Goal: Browse casually

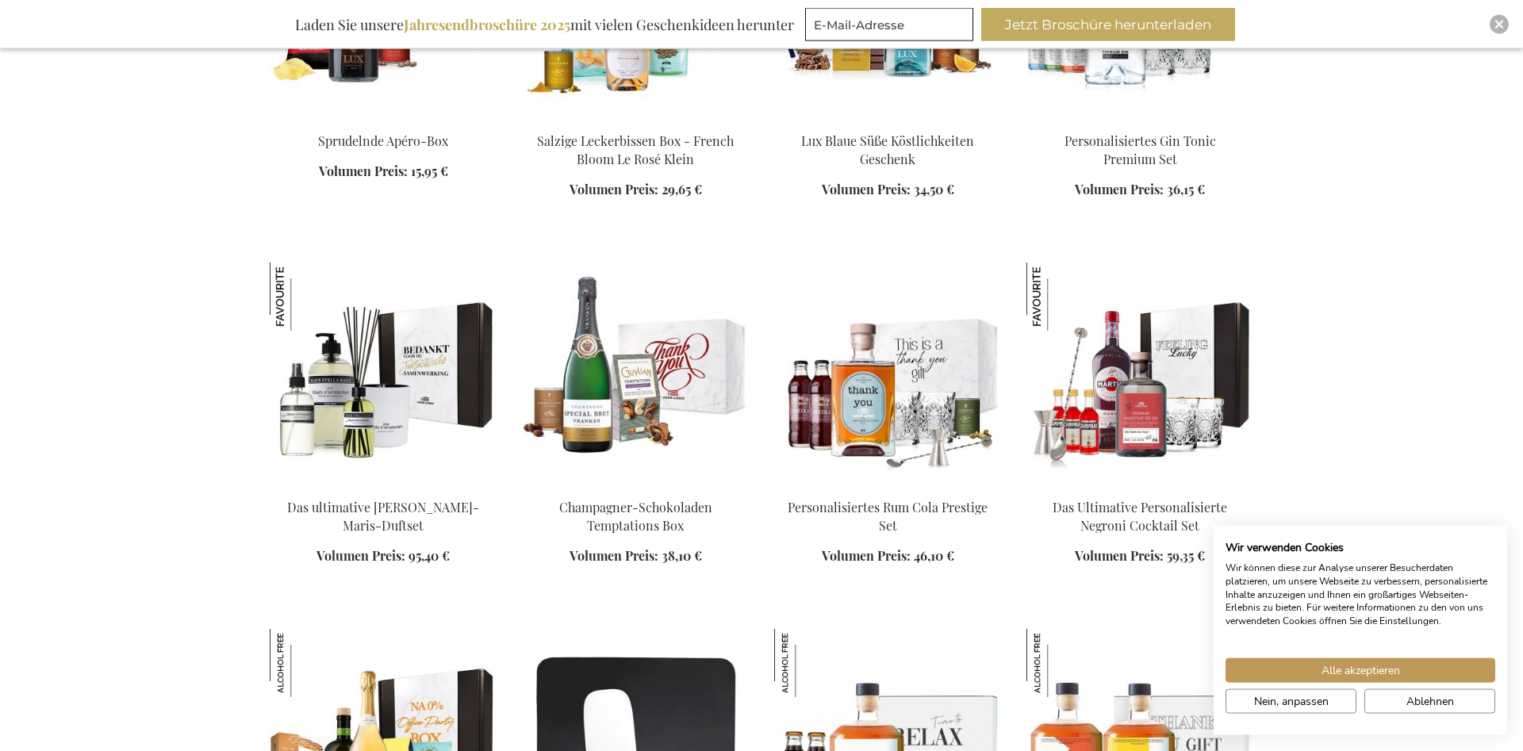
scroll to position [1295, 0]
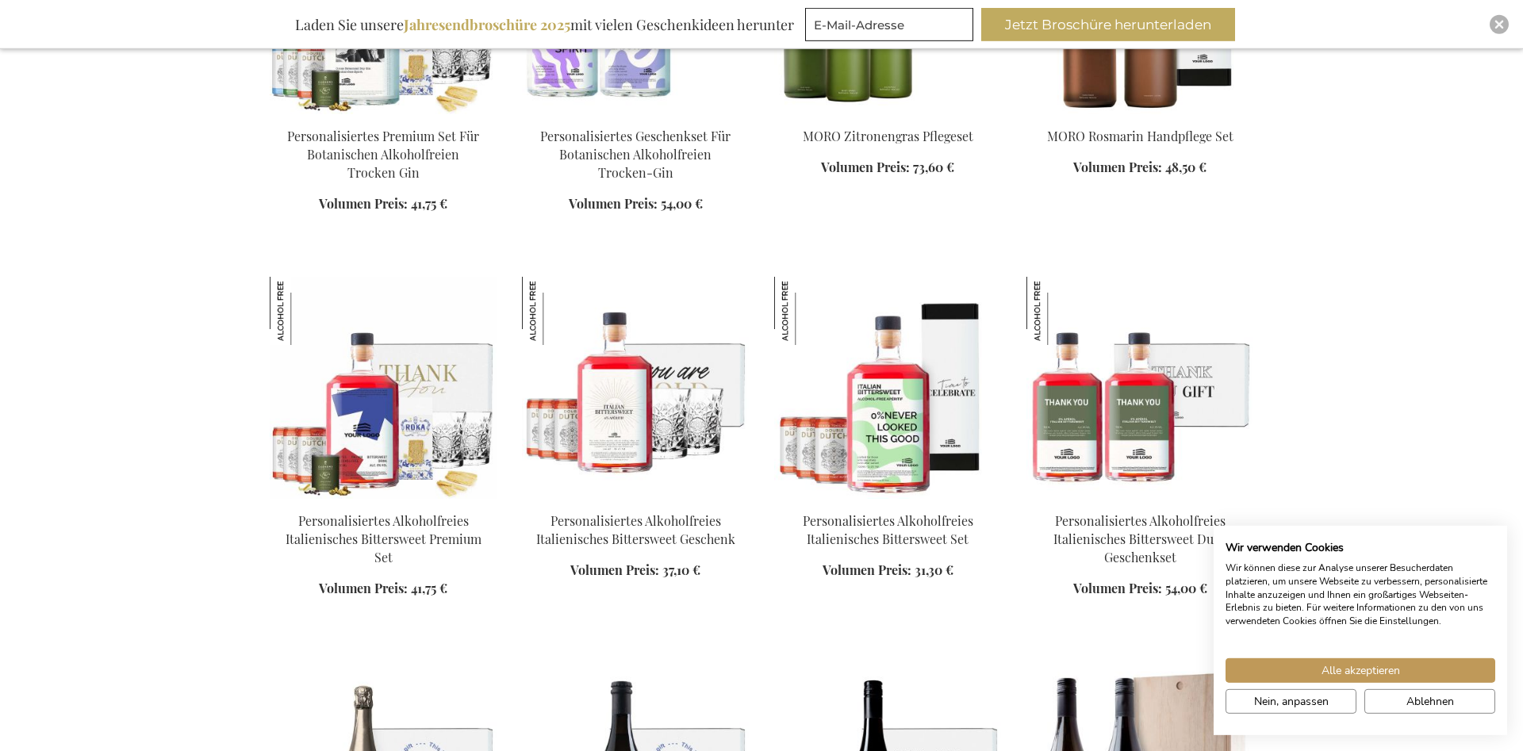
scroll to position [2427, 0]
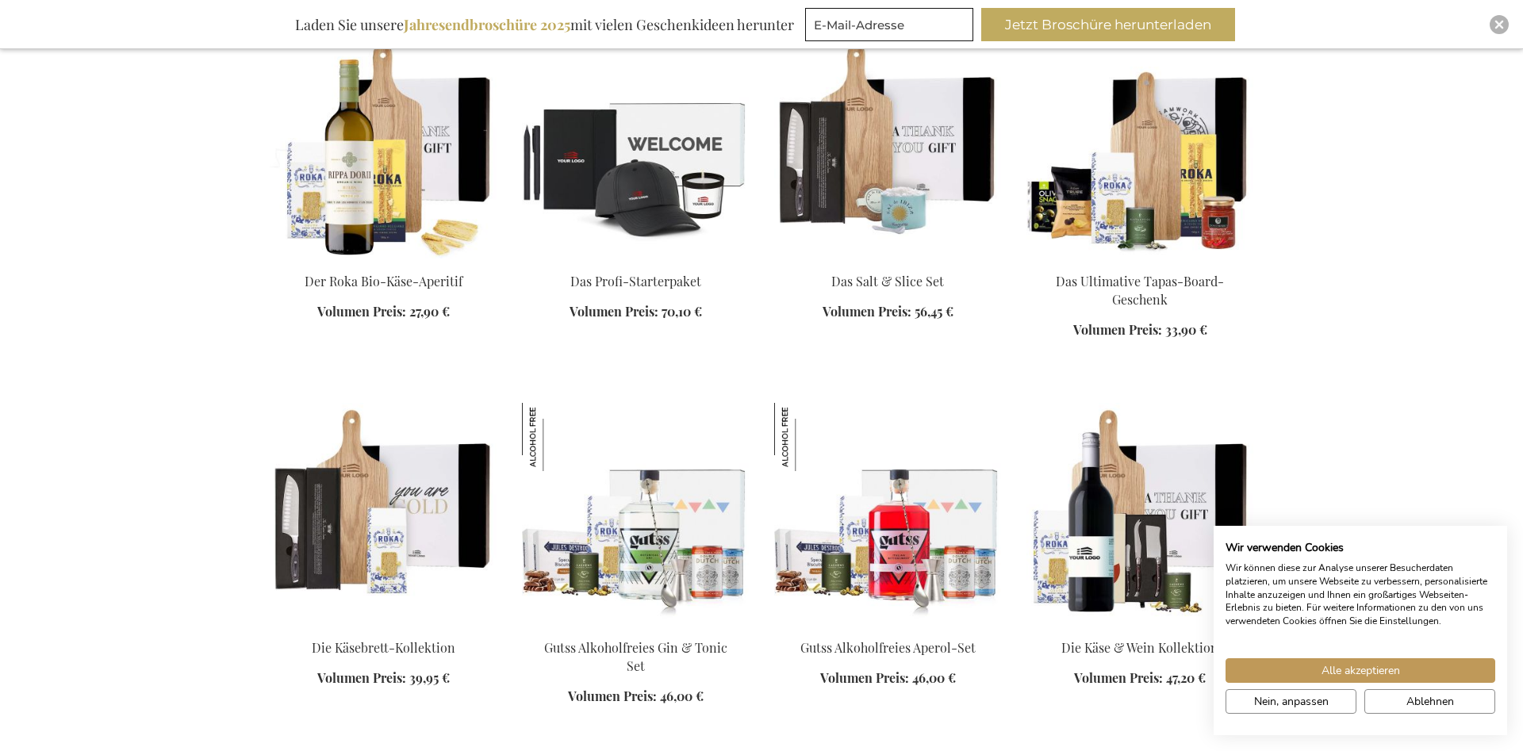
scroll to position [3722, 0]
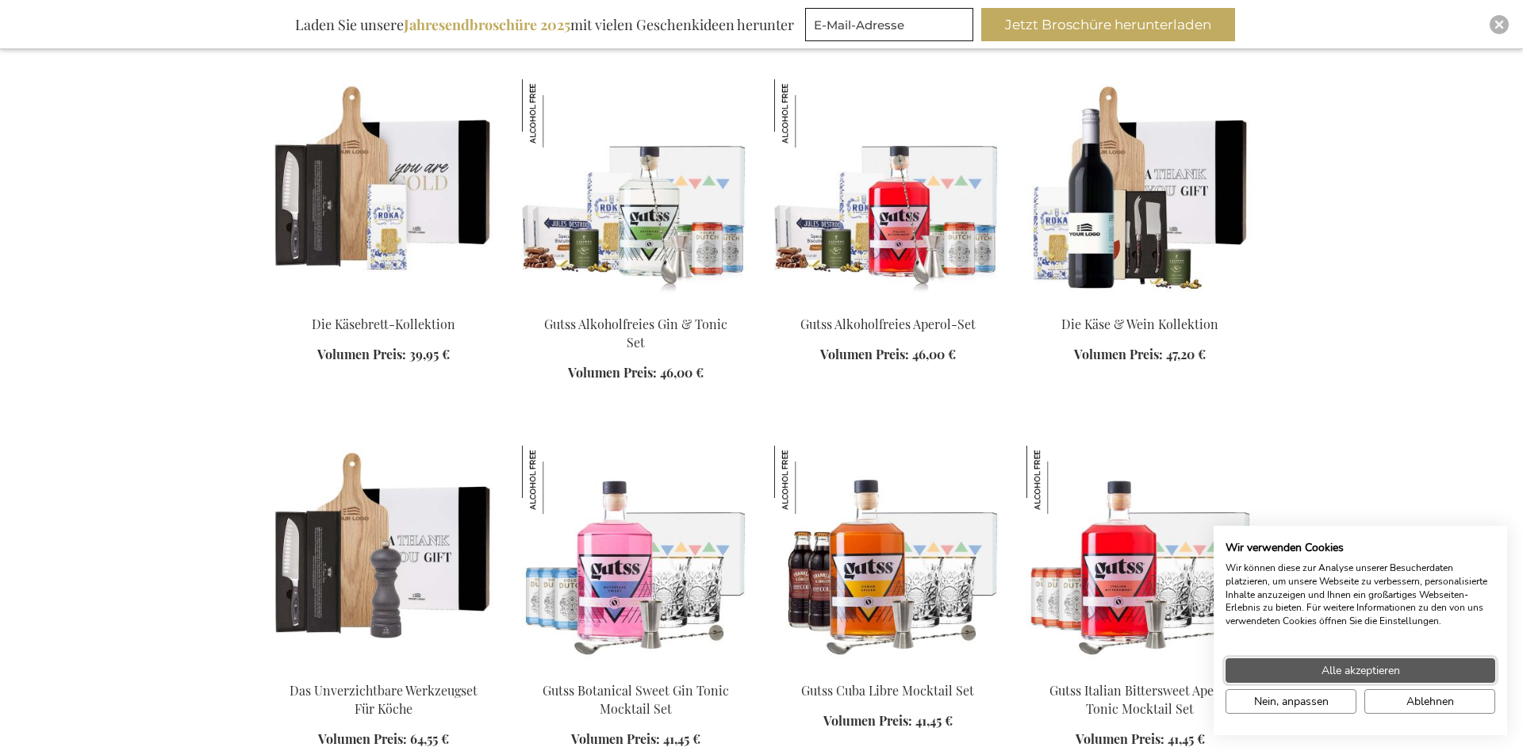
click at [1379, 676] on span "Alle akzeptieren" at bounding box center [1361, 670] width 79 height 17
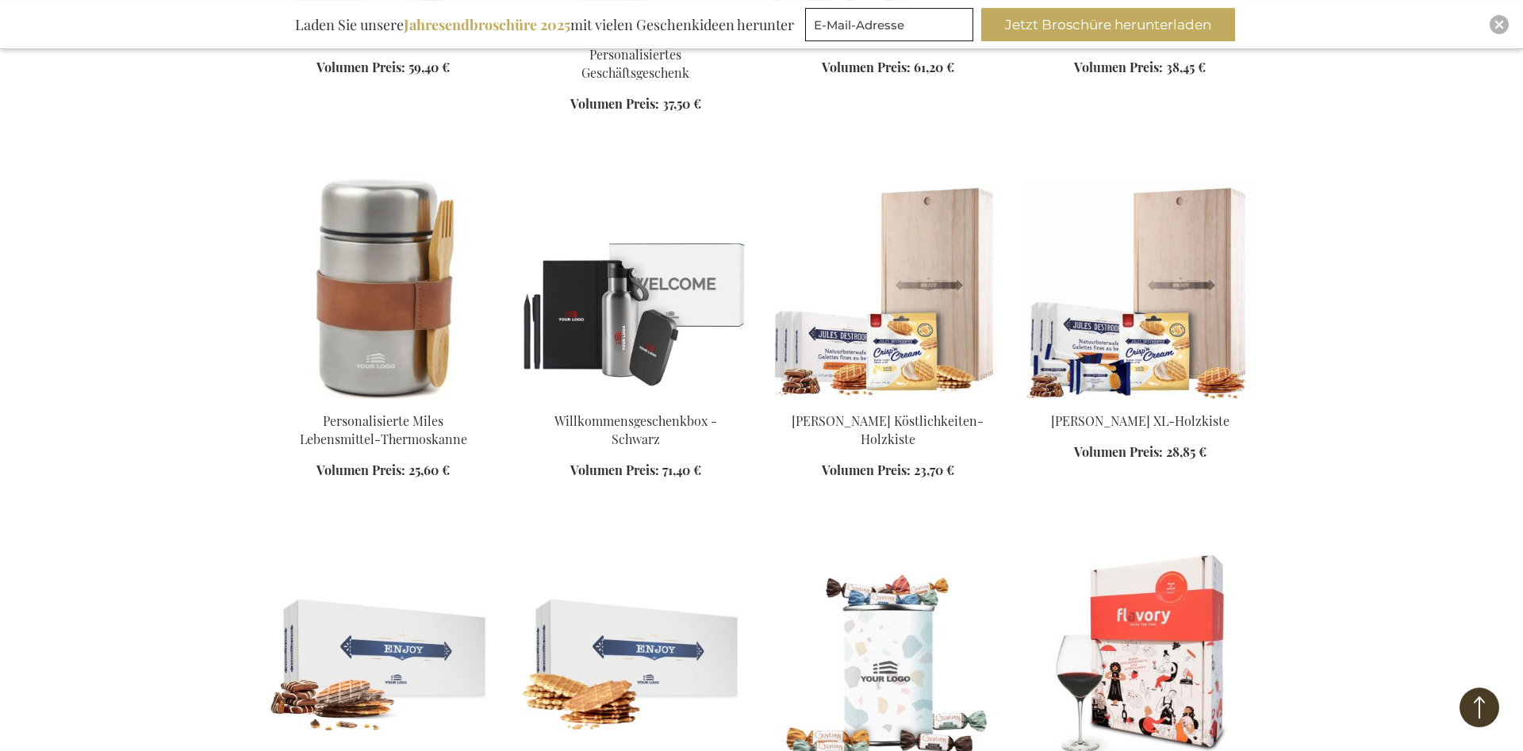
scroll to position [7363, 0]
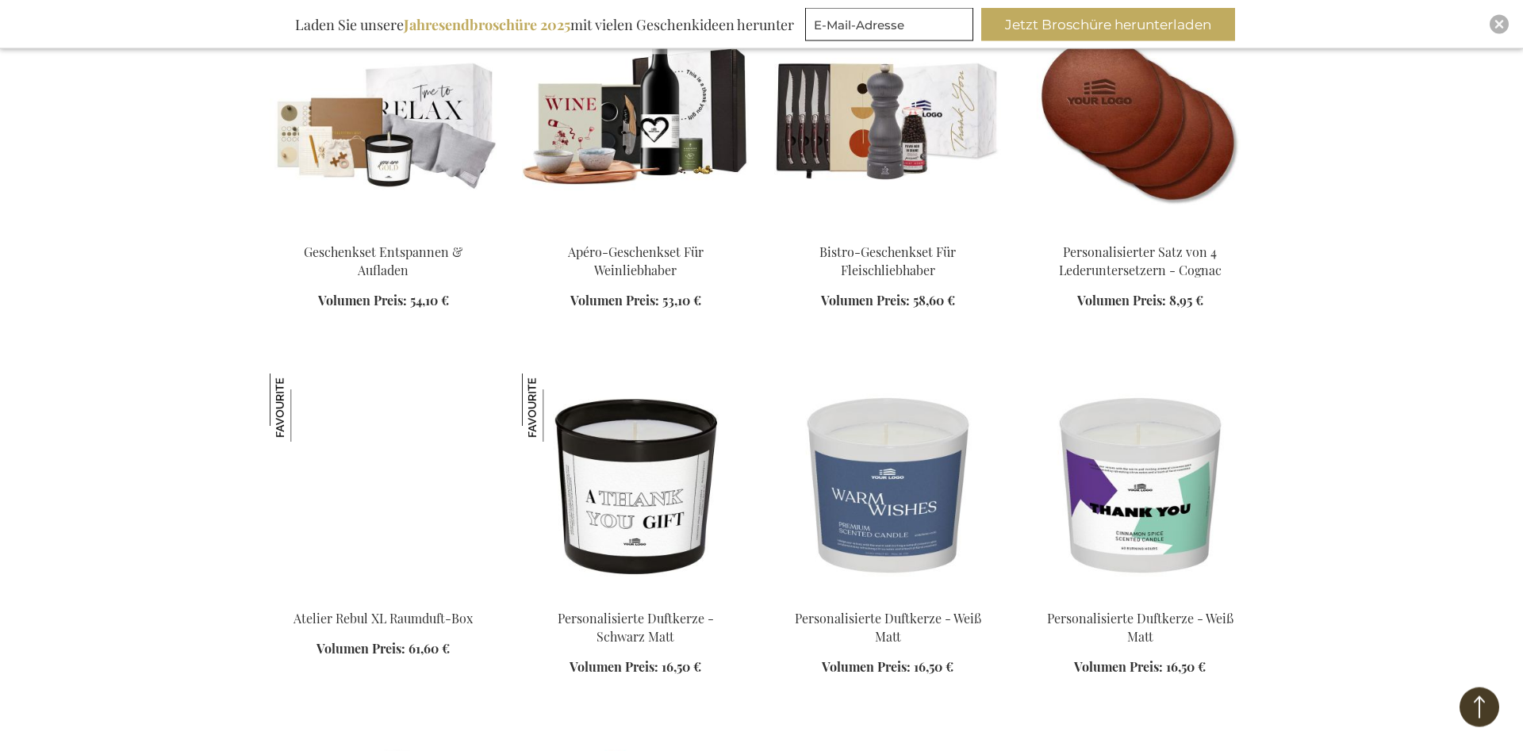
scroll to position [10033, 0]
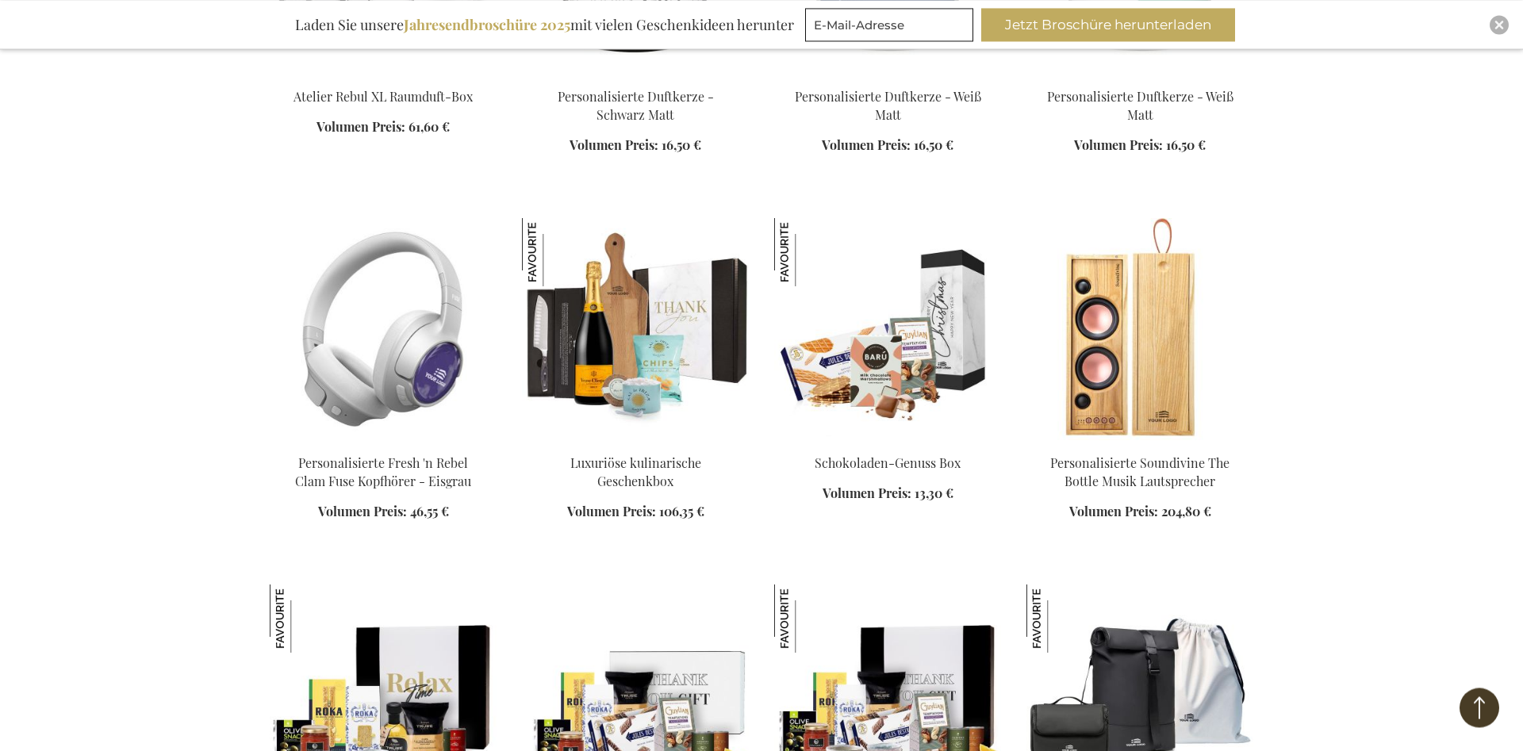
scroll to position [10519, 0]
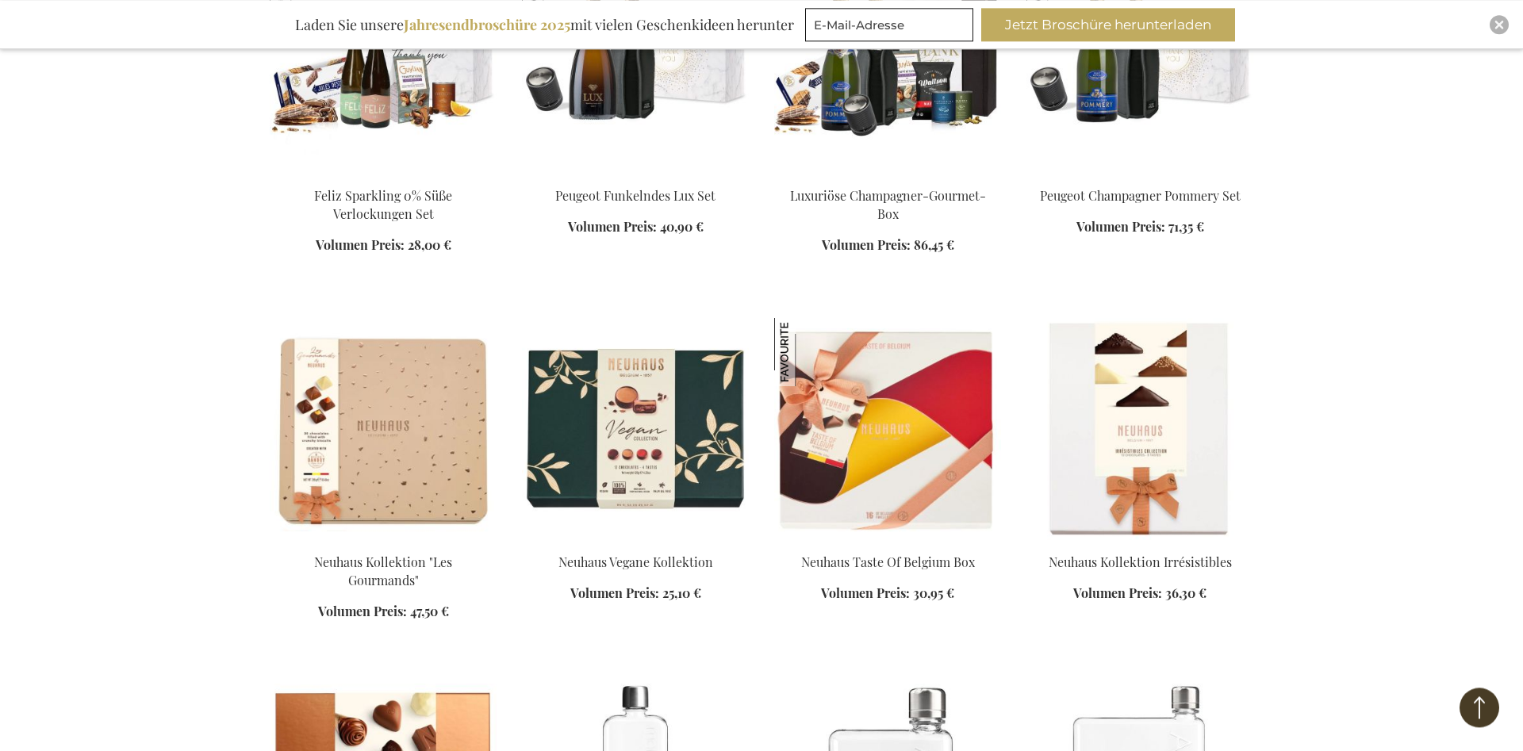
scroll to position [11490, 0]
